Goal: Feedback & Contribution: Leave review/rating

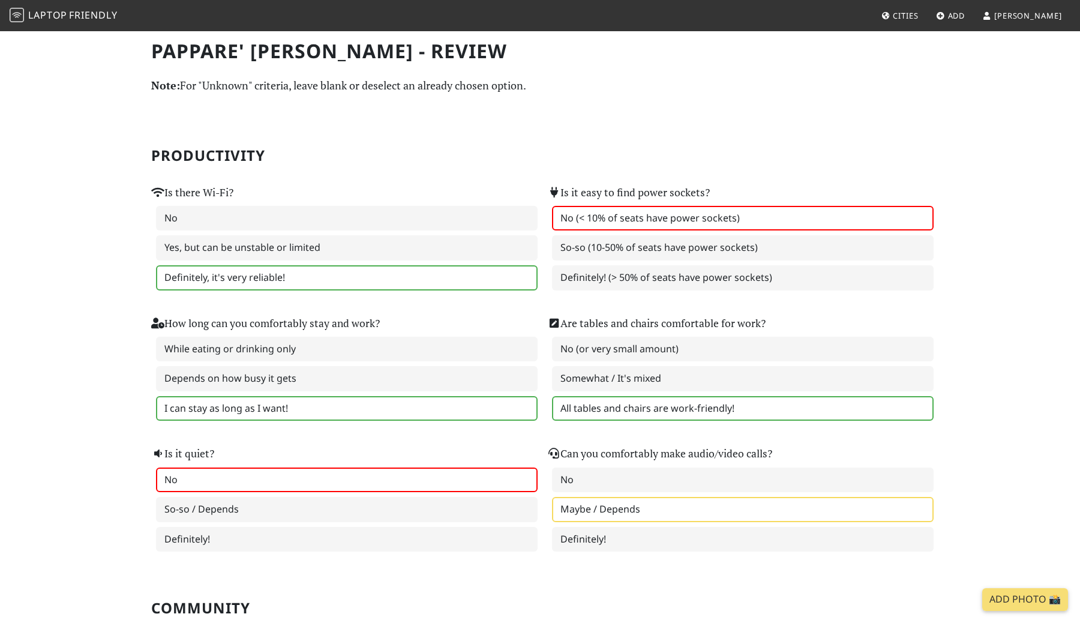
scroll to position [1207, 0]
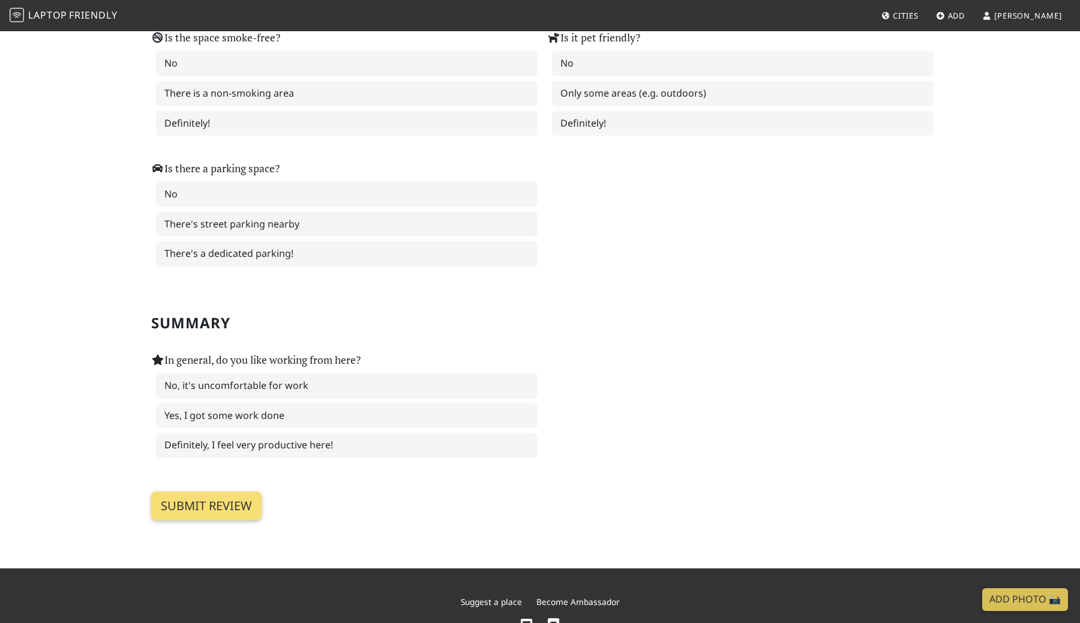
scroll to position [1643, 0]
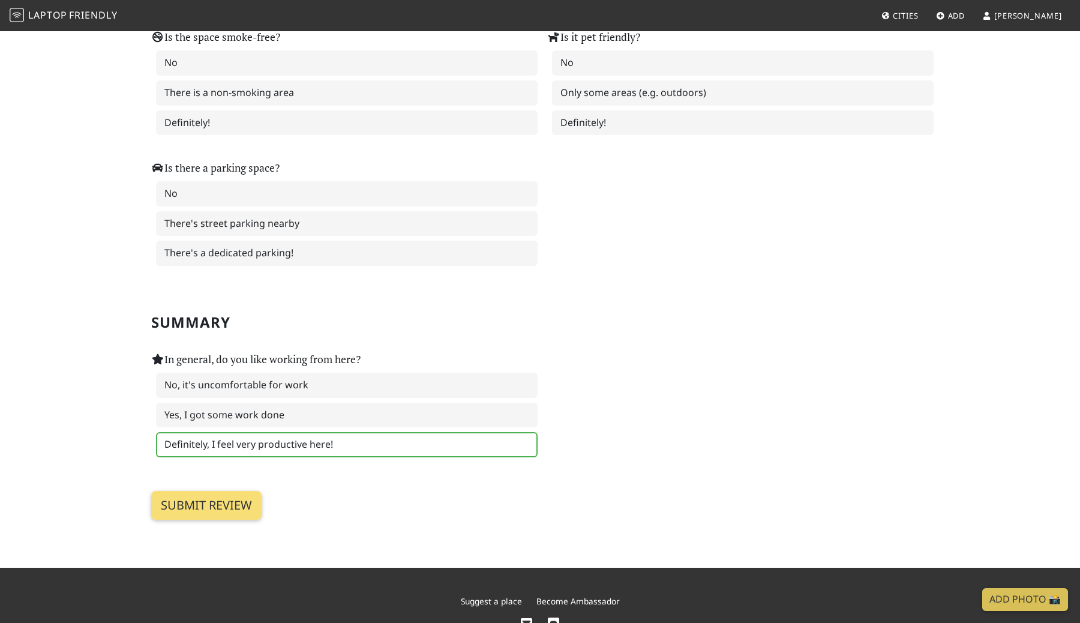
click at [482, 447] on label "Definitely, I feel very productive here!" at bounding box center [346, 444] width 381 height 25
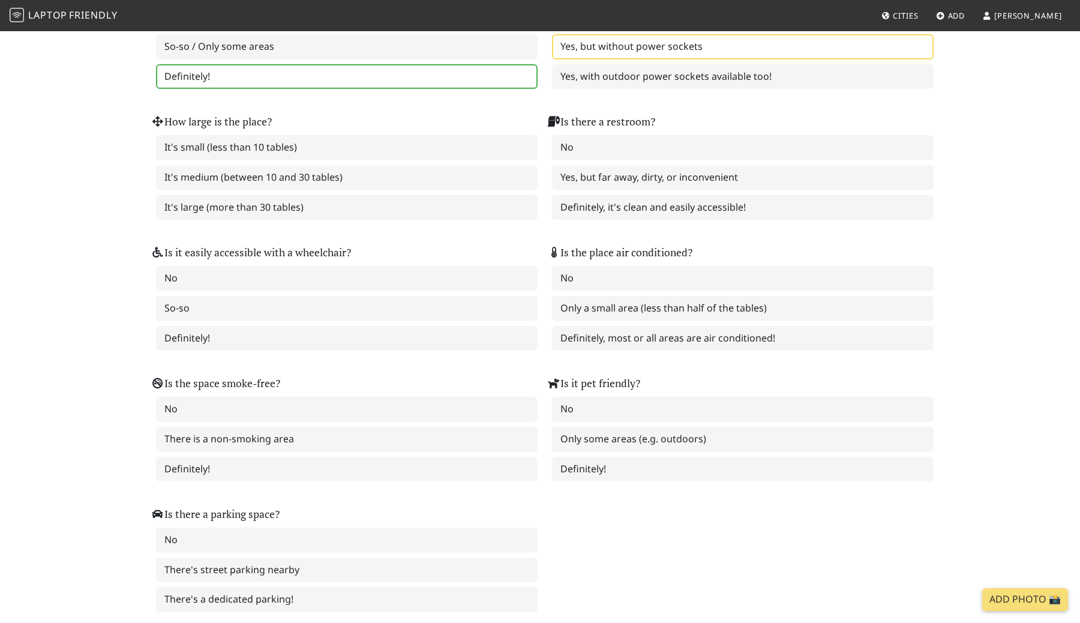
scroll to position [1280, 0]
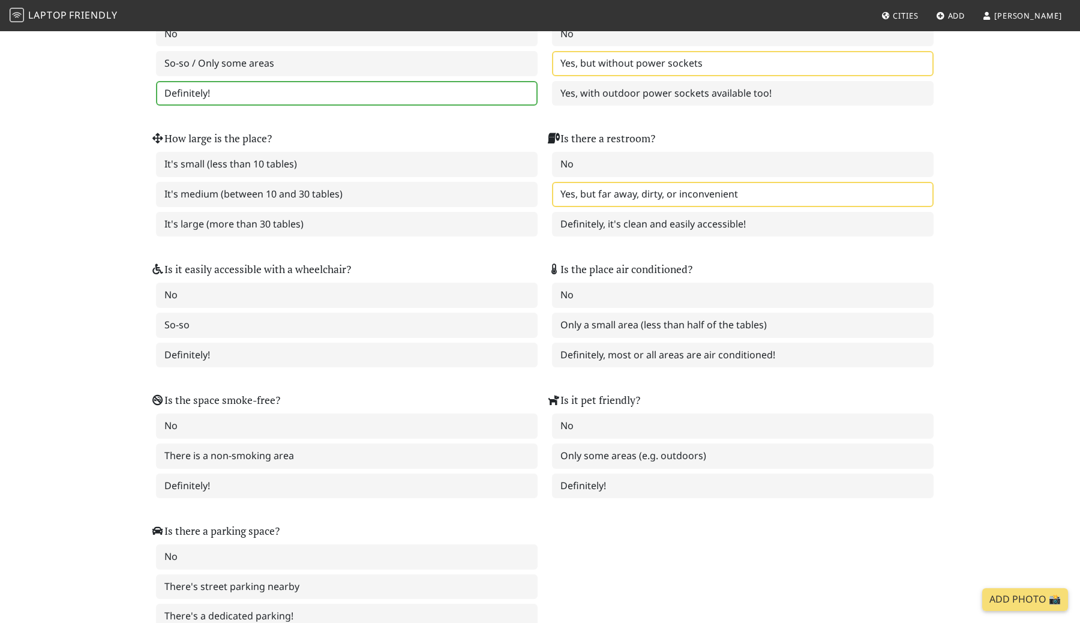
click at [621, 203] on label "Yes, but far away, dirty, or inconvenient" at bounding box center [742, 194] width 381 height 25
click at [619, 217] on label "Definitely, it's clean and easily accessible!" at bounding box center [742, 224] width 381 height 25
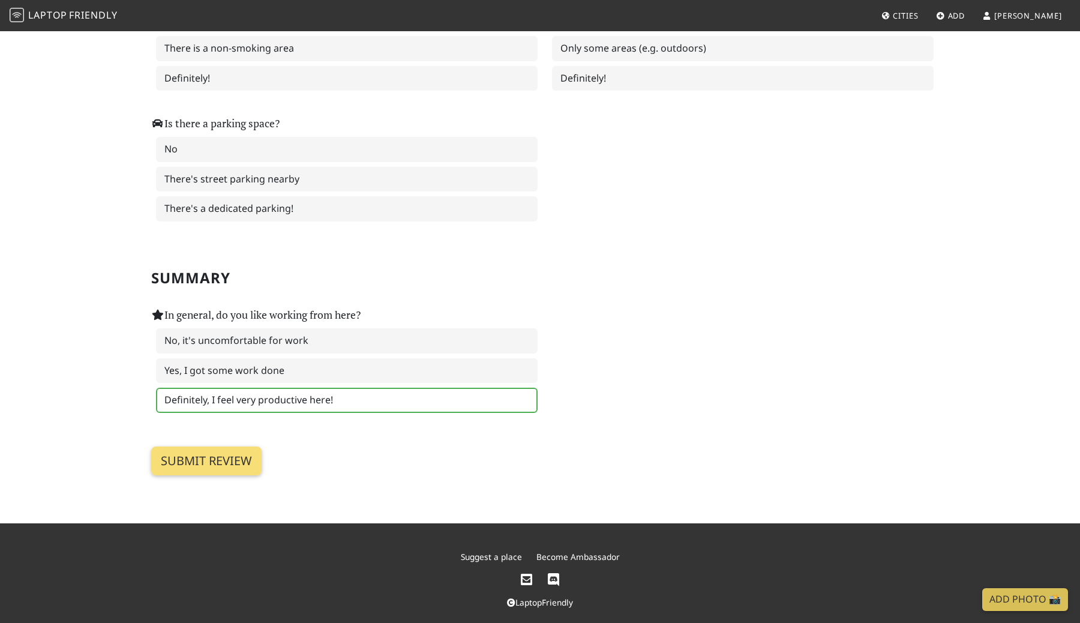
scroll to position [1699, 0]
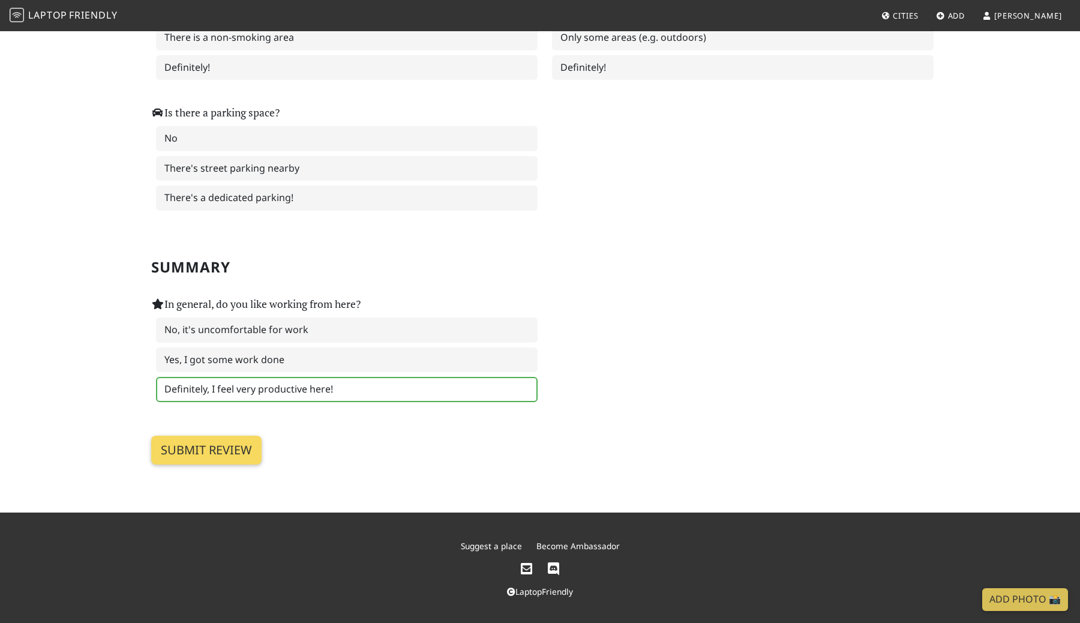
click at [239, 444] on input "Submit review" at bounding box center [206, 449] width 110 height 29
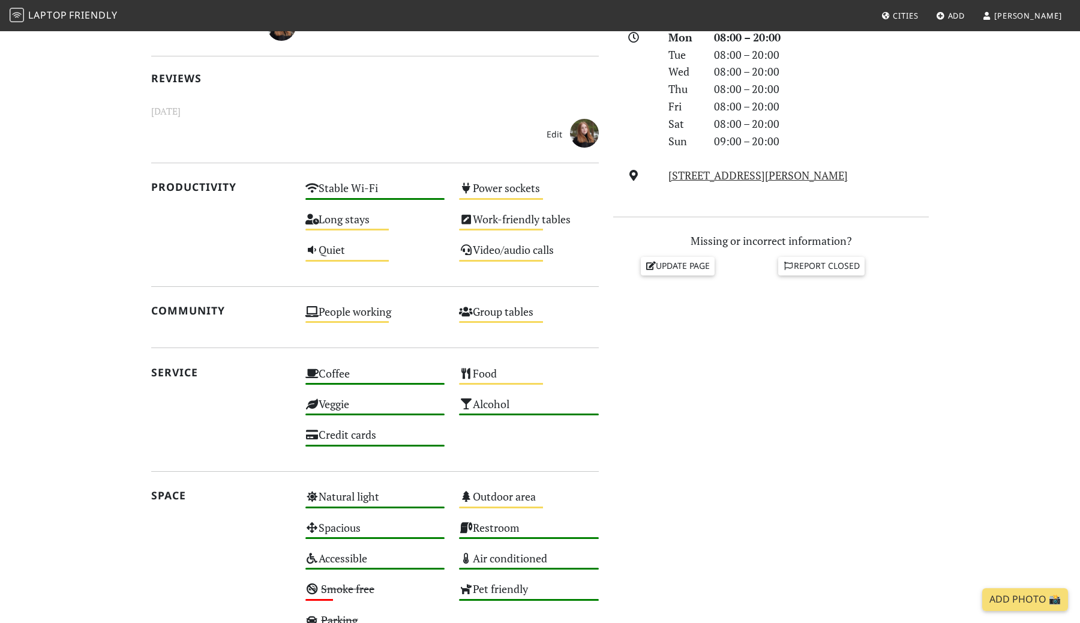
scroll to position [353, 0]
drag, startPoint x: 480, startPoint y: 377, endPoint x: 587, endPoint y: 297, distance: 133.6
click at [586, 297] on div "[DATE] Visits: 1 Vibes: 0 📸 Been here Reviews [DATE] Edit See less reviews Prod…" at bounding box center [375, 291] width 462 height 700
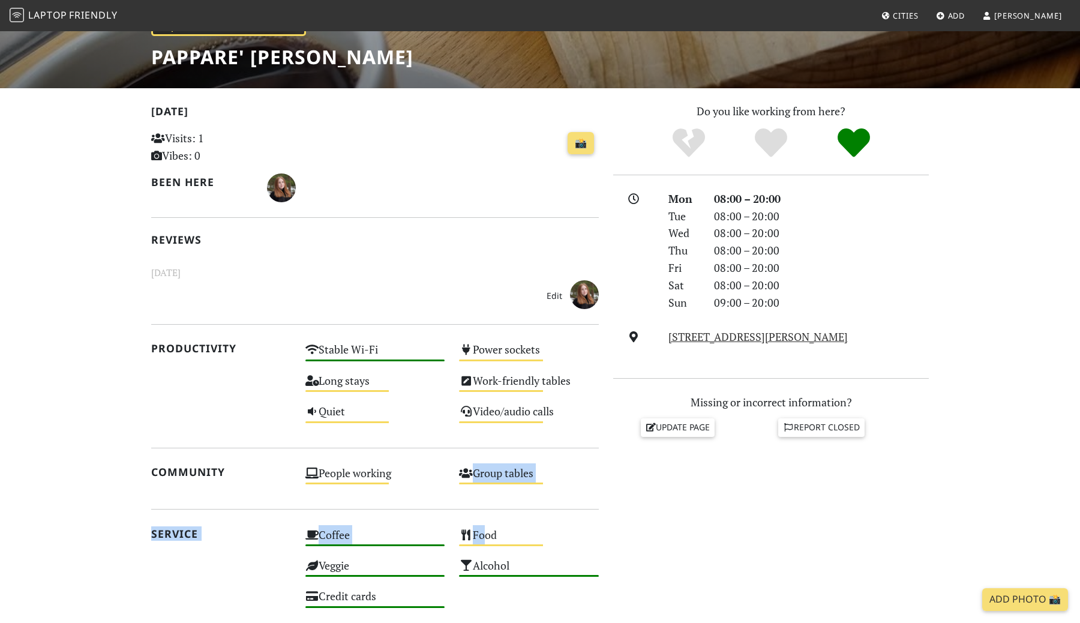
scroll to position [0, 0]
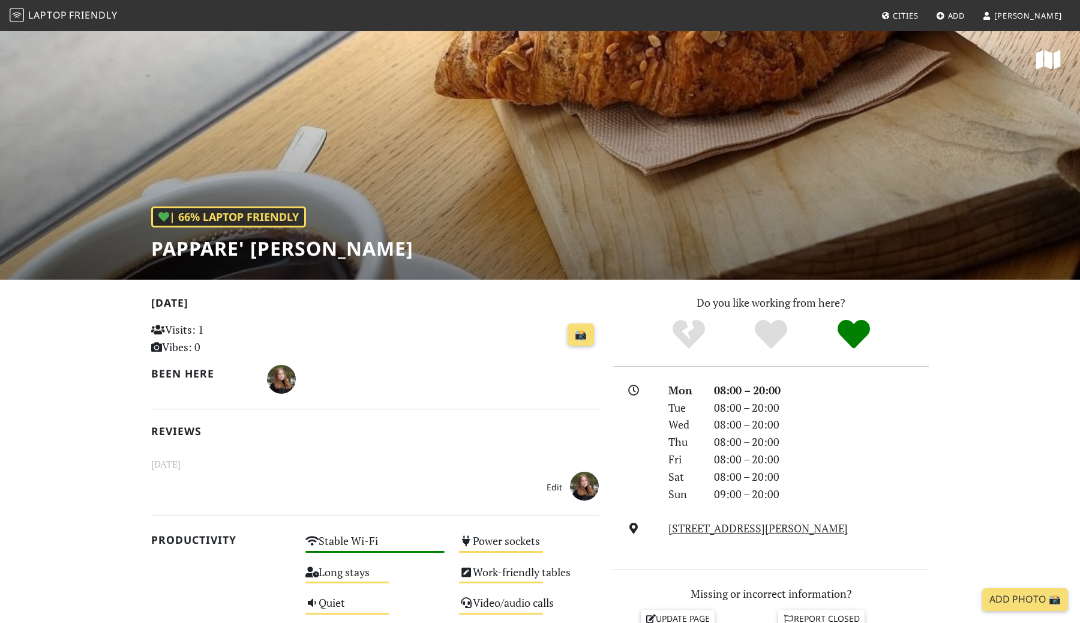
click at [1044, 54] on icon at bounding box center [1048, 60] width 25 height 22
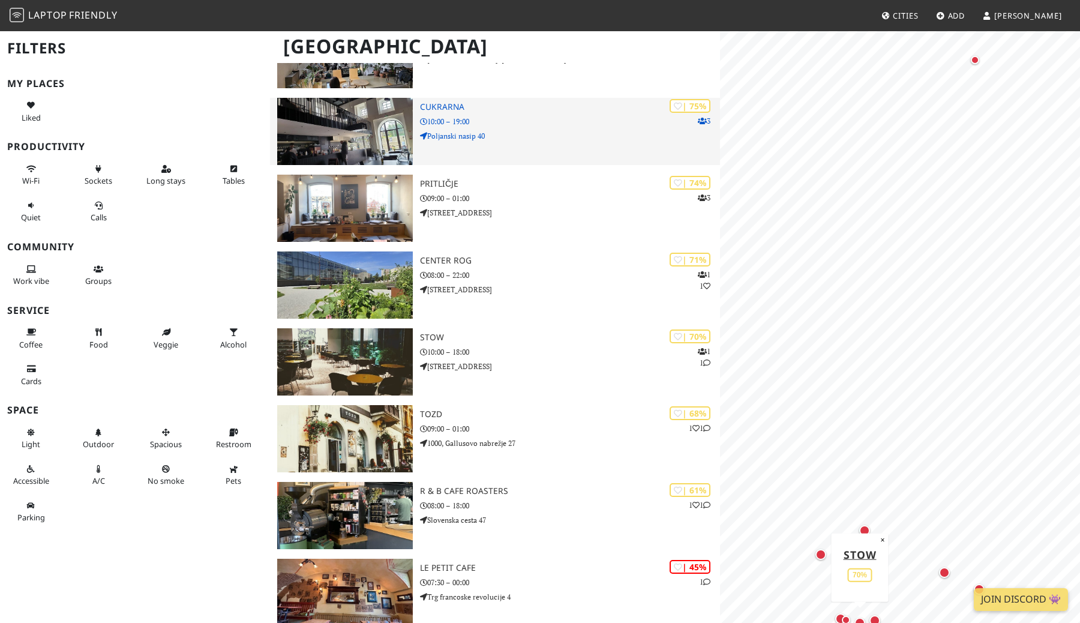
scroll to position [218, 0]
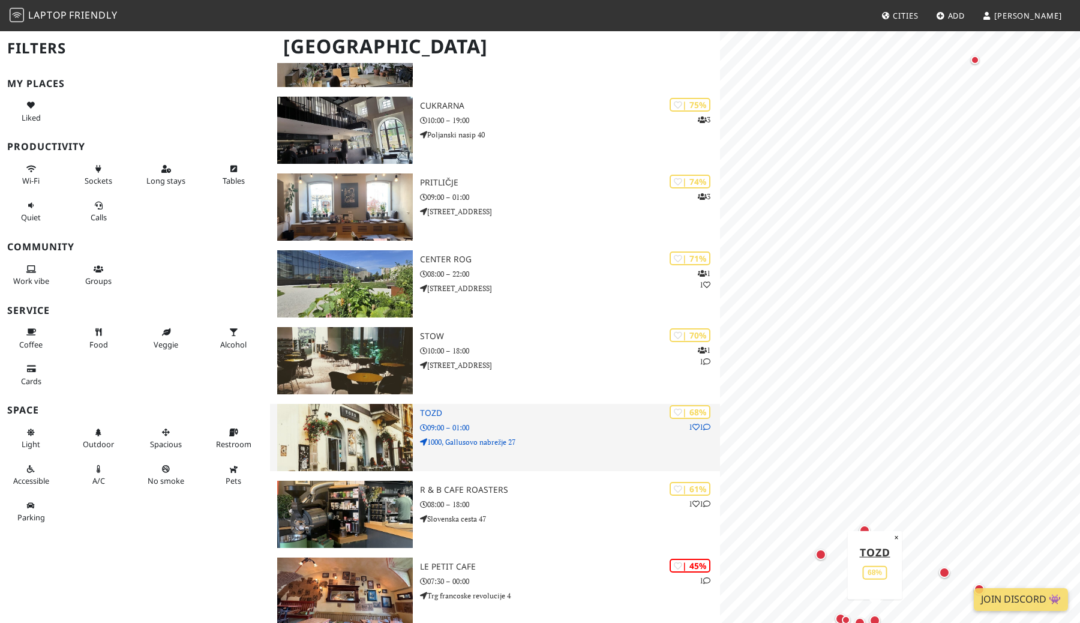
click at [356, 432] on img at bounding box center [345, 437] width 136 height 67
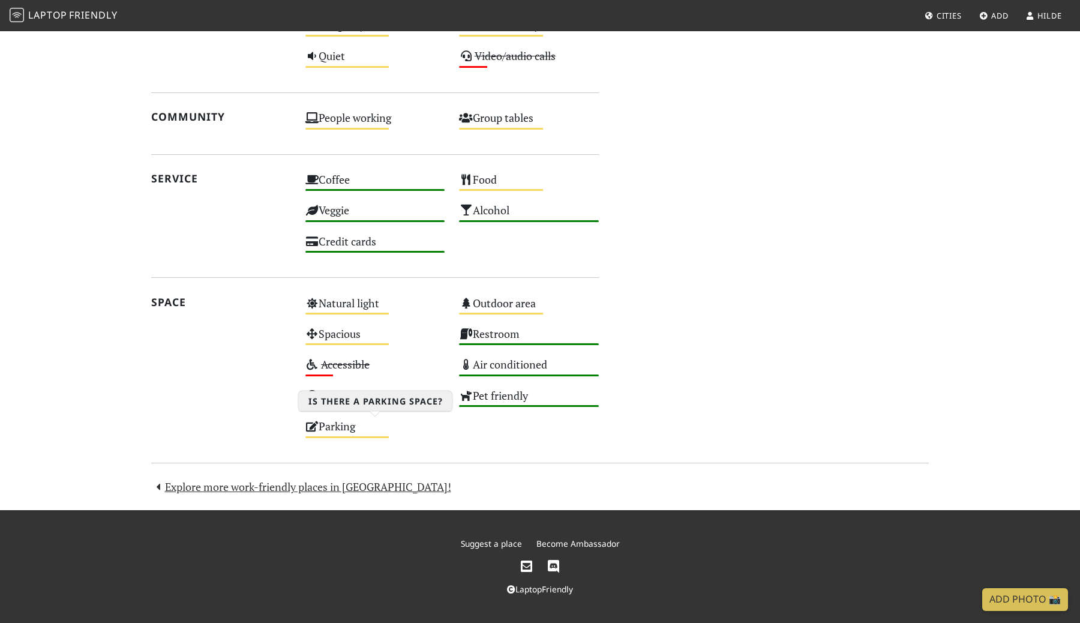
scroll to position [659, 0]
